Goal: Find specific page/section: Find specific page/section

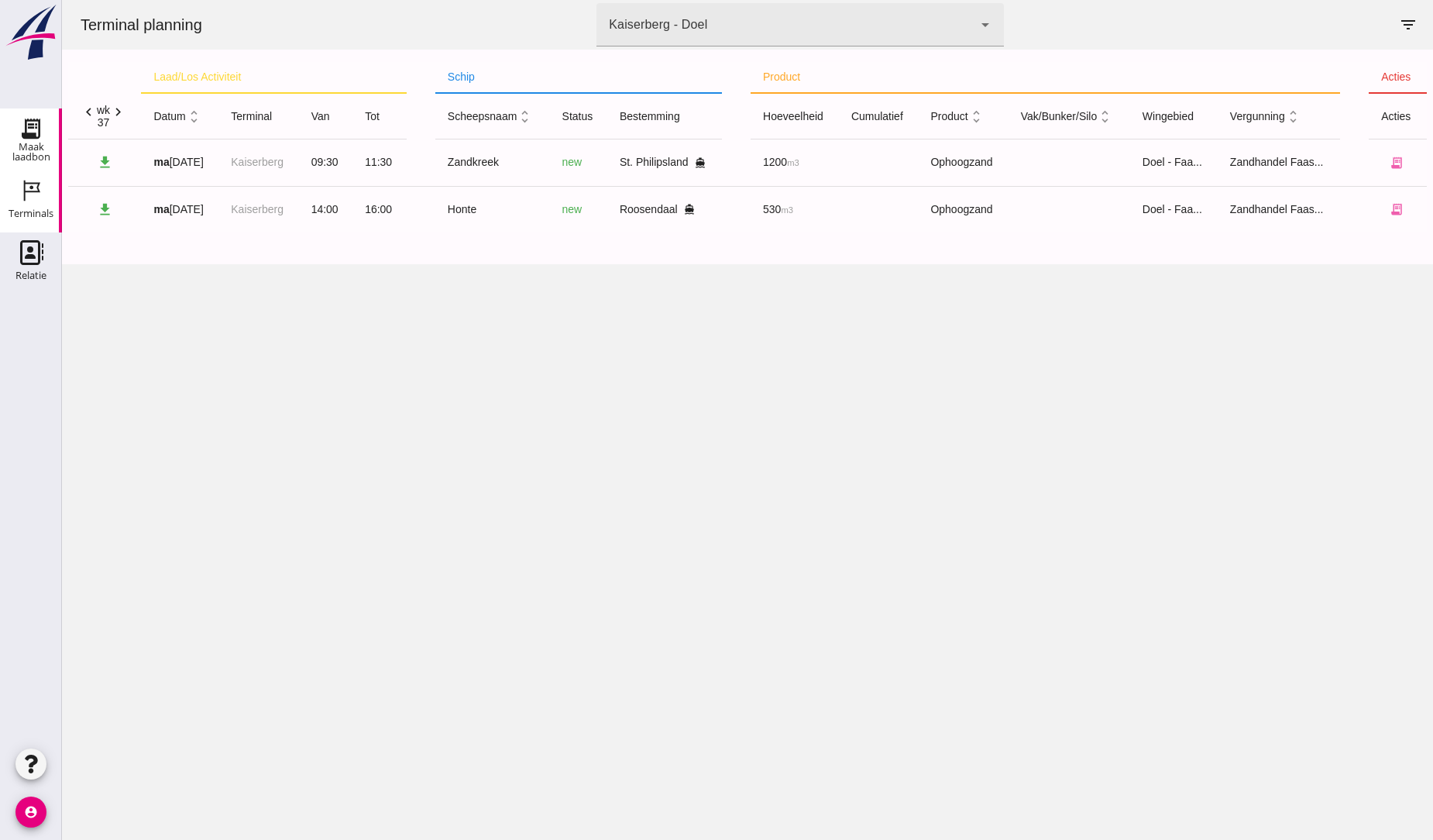
click at [27, 127] on icon "Maak laadbon" at bounding box center [31, 128] width 25 height 25
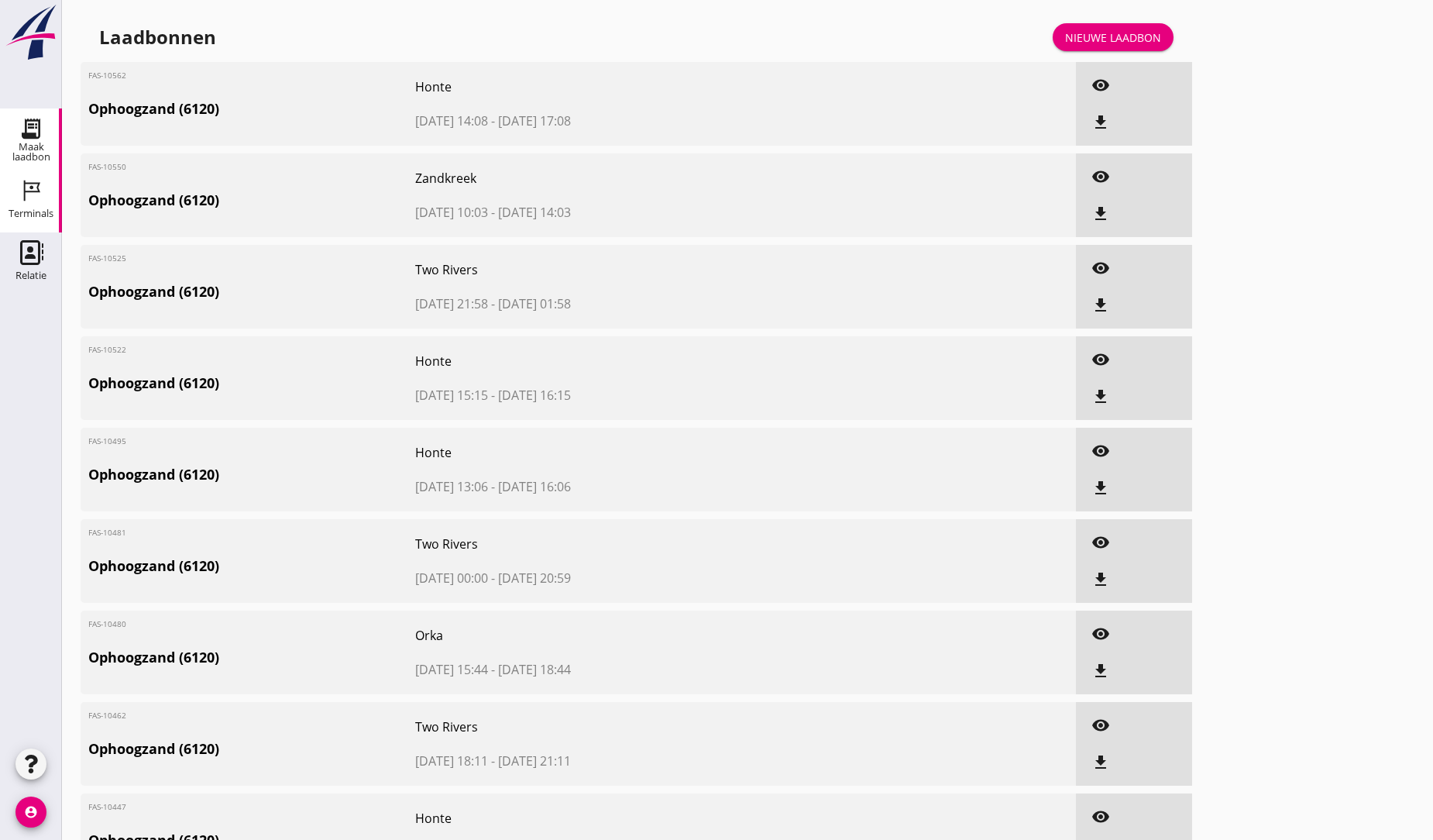
click at [32, 187] on use at bounding box center [32, 191] width 16 height 21
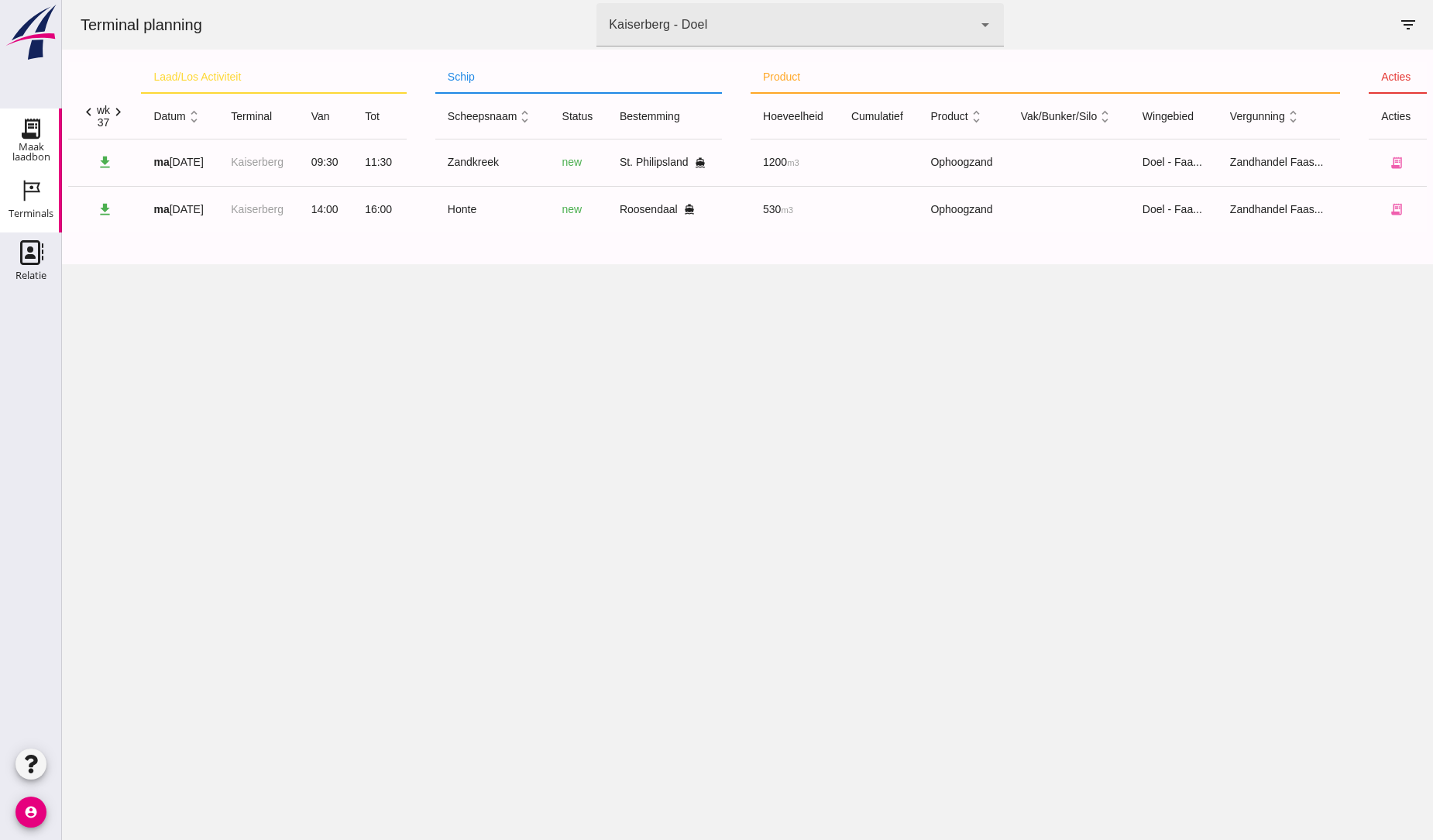
click at [33, 135] on use at bounding box center [31, 128] width 25 height 25
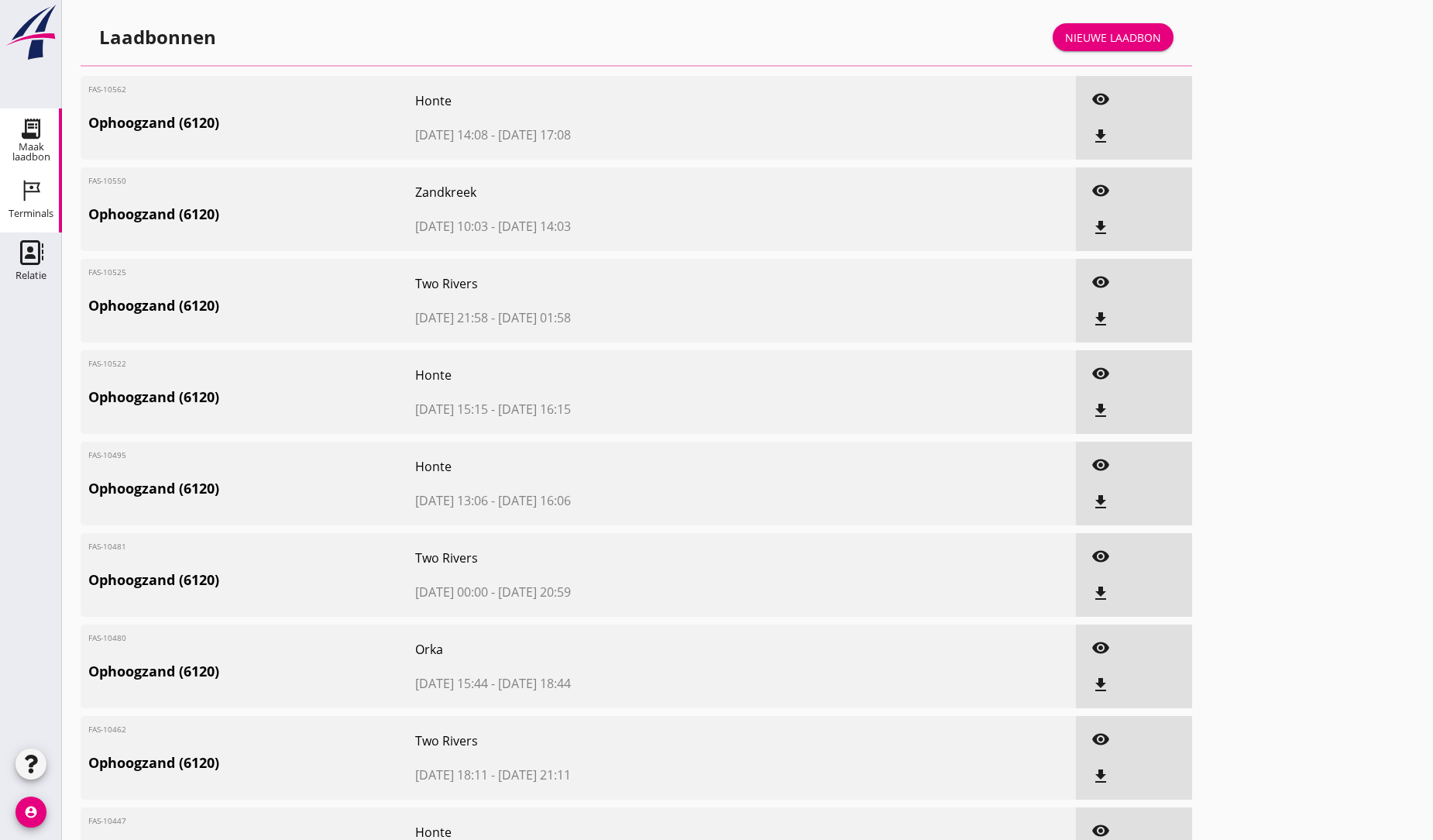
click at [41, 187] on icon "Terminals" at bounding box center [31, 191] width 25 height 25
